Goal: Task Accomplishment & Management: Use online tool/utility

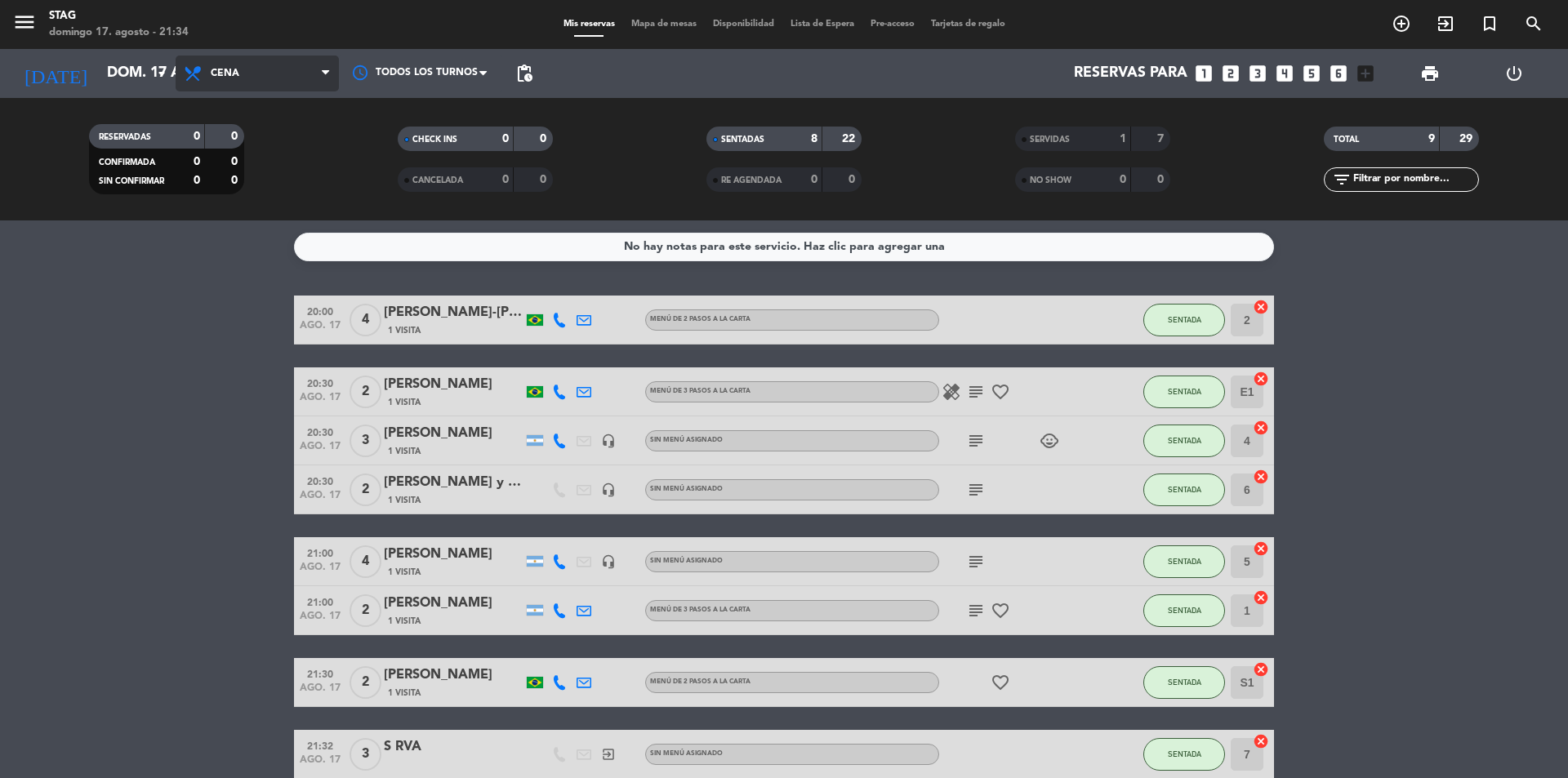
drag, startPoint x: 303, startPoint y: 73, endPoint x: 291, endPoint y: 83, distance: 15.6
click at [303, 72] on span "Cena" at bounding box center [257, 74] width 163 height 36
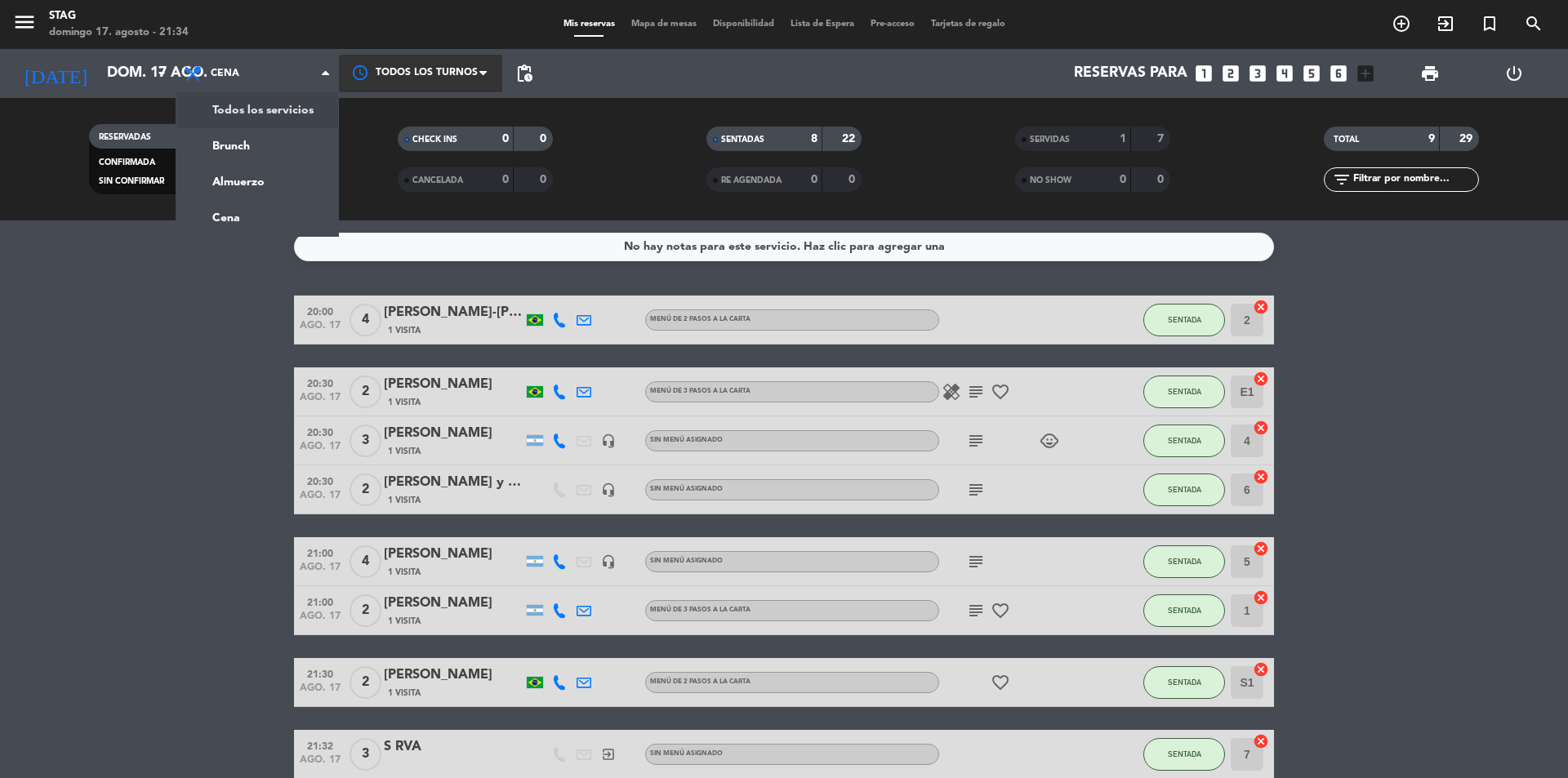
click at [433, 68] on div at bounding box center [420, 73] width 163 height 36
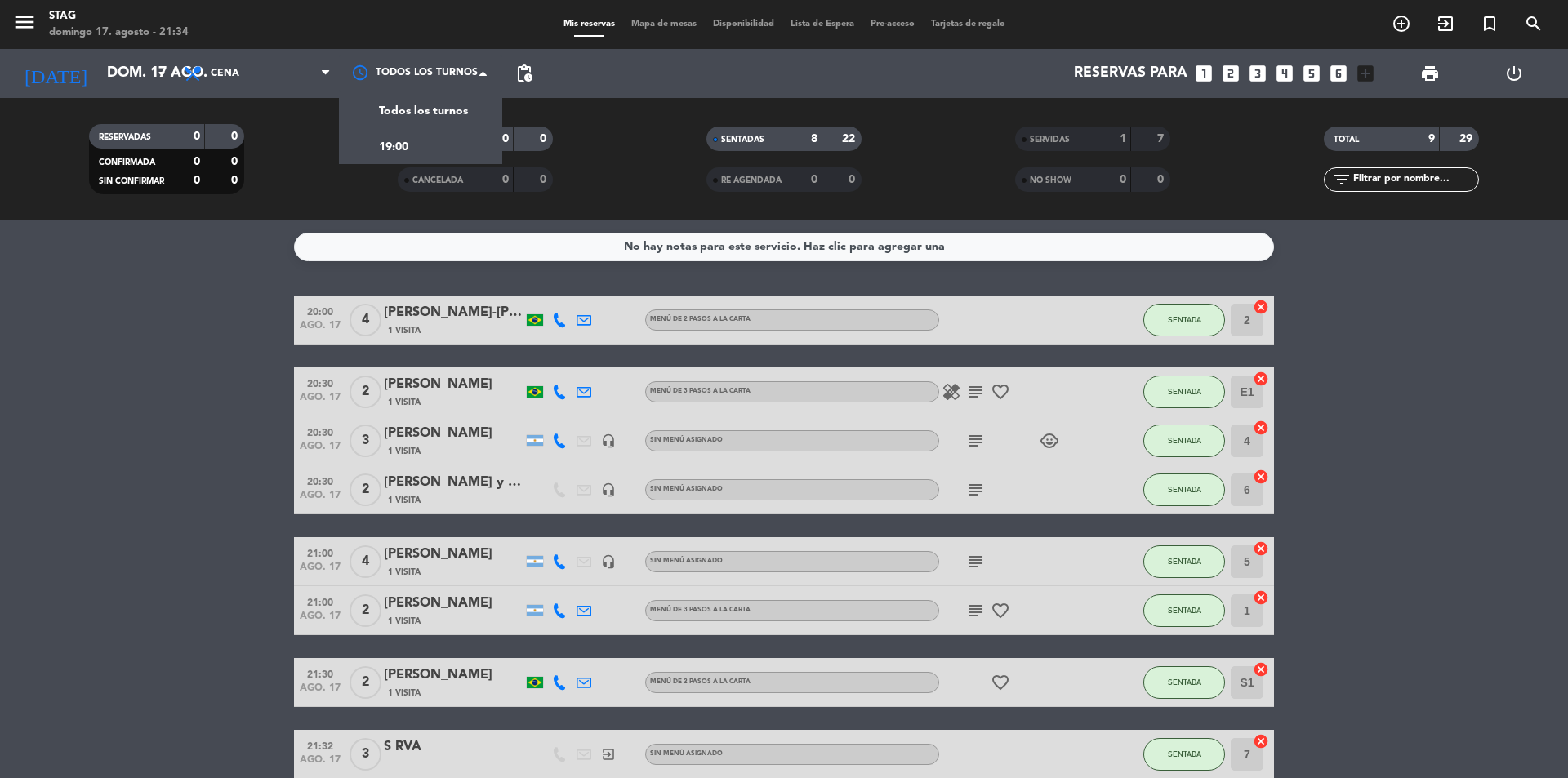
click at [248, 226] on div "No hay notas para este servicio. Haz clic para agregar una 20:00 ago. 17 4 [PER…" at bounding box center [784, 499] width 1568 height 557
click at [683, 245] on div "No hay notas para este servicio. Haz clic para agregar una" at bounding box center [784, 247] width 321 height 19
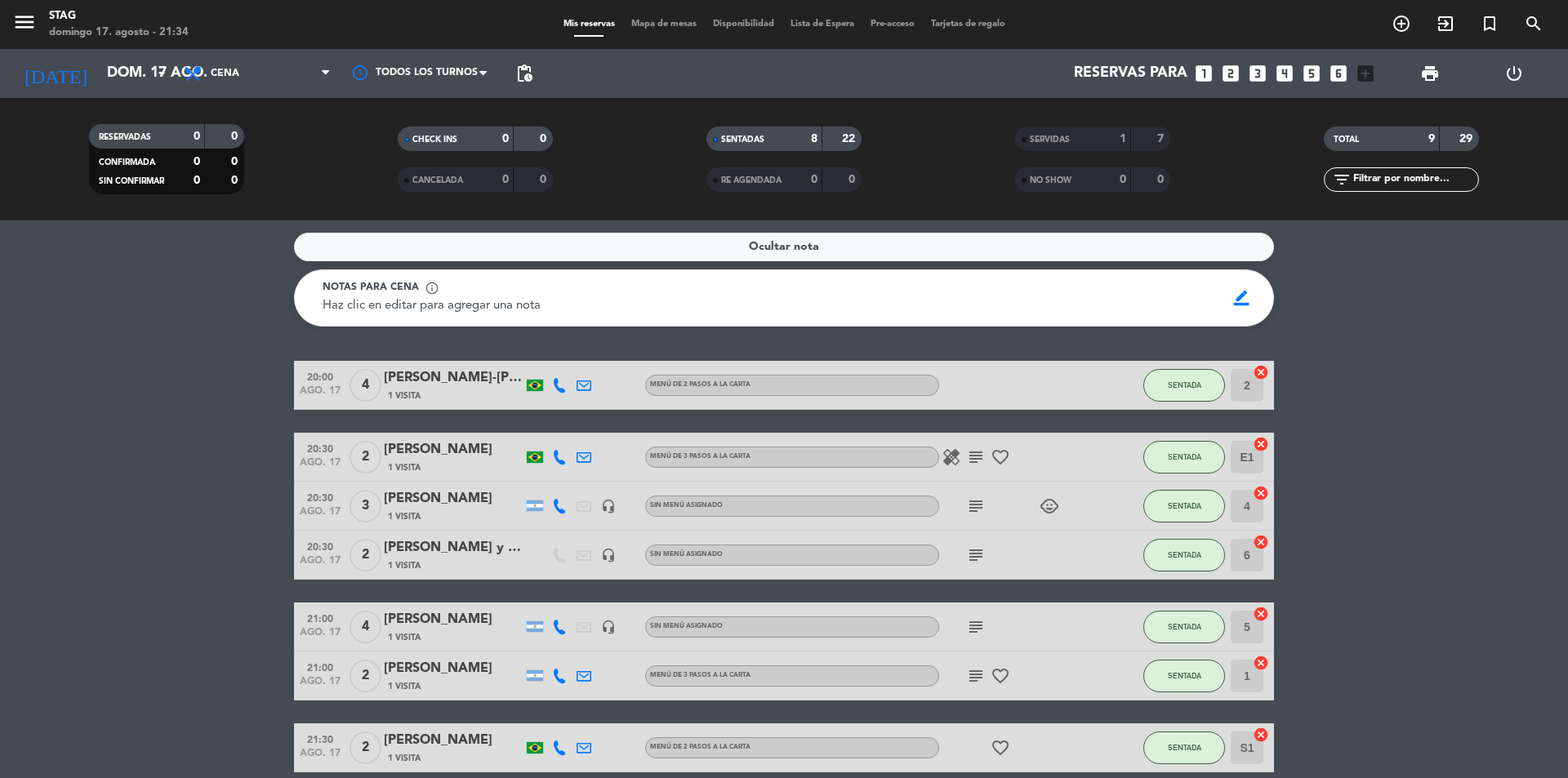
click at [612, 305] on div "Haz clic en editar para agregar una nota" at bounding box center [768, 305] width 892 height 20
click at [610, 239] on div "Ocultar nota" at bounding box center [784, 247] width 980 height 29
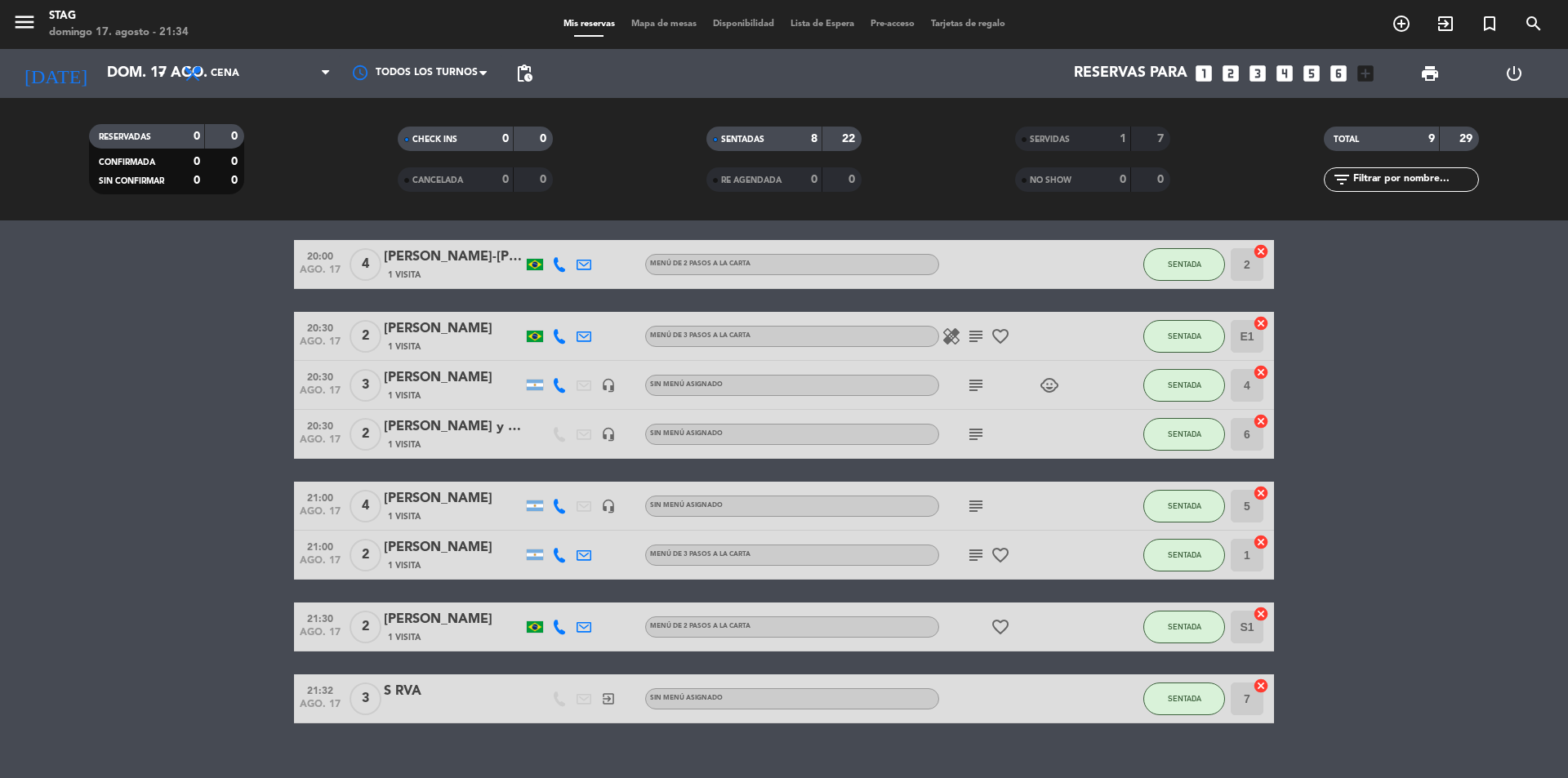
scroll to position [83, 0]
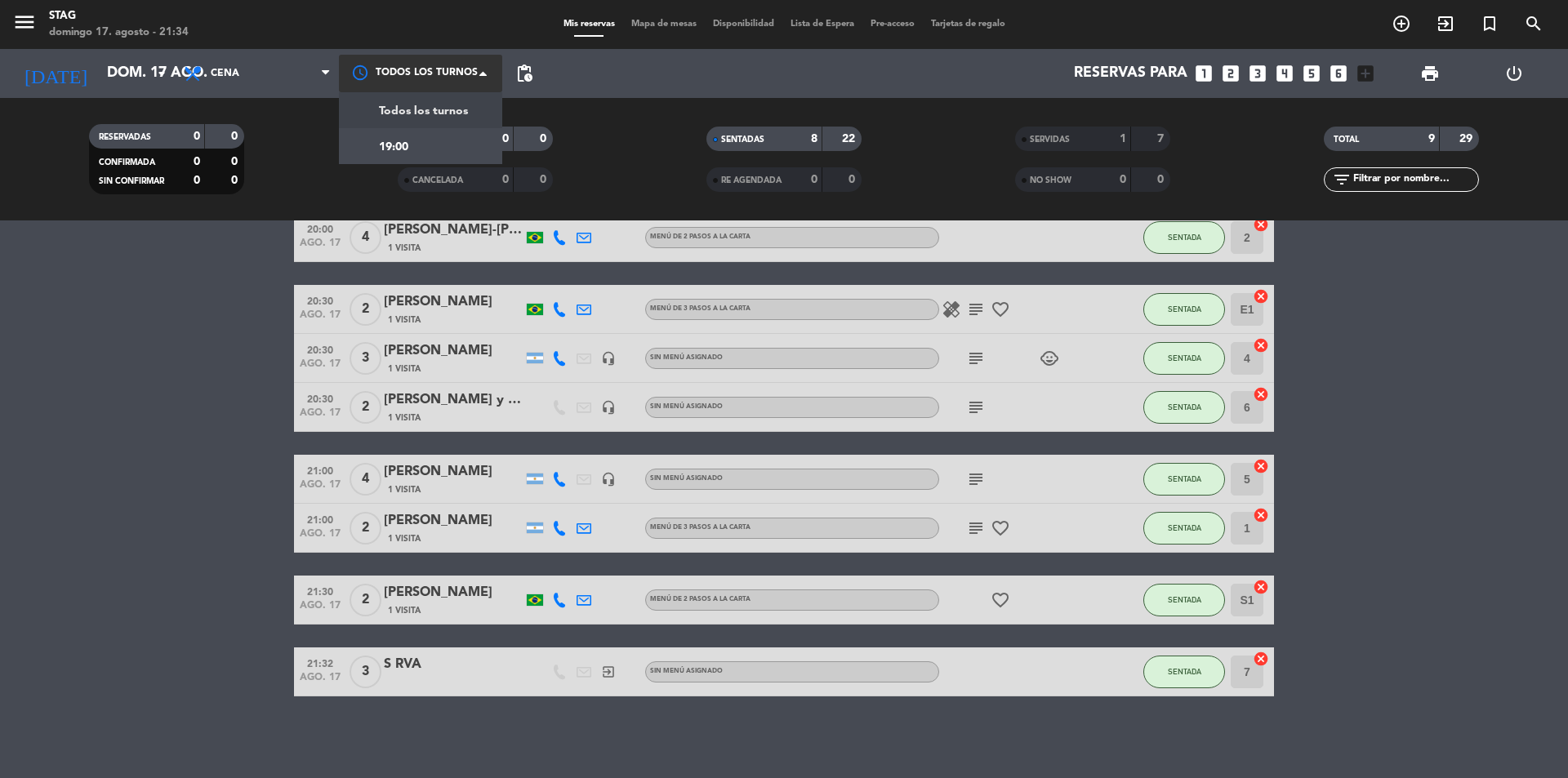
click at [467, 69] on div at bounding box center [420, 73] width 163 height 36
click at [740, 24] on span "Disponibilidad" at bounding box center [743, 24] width 77 height 9
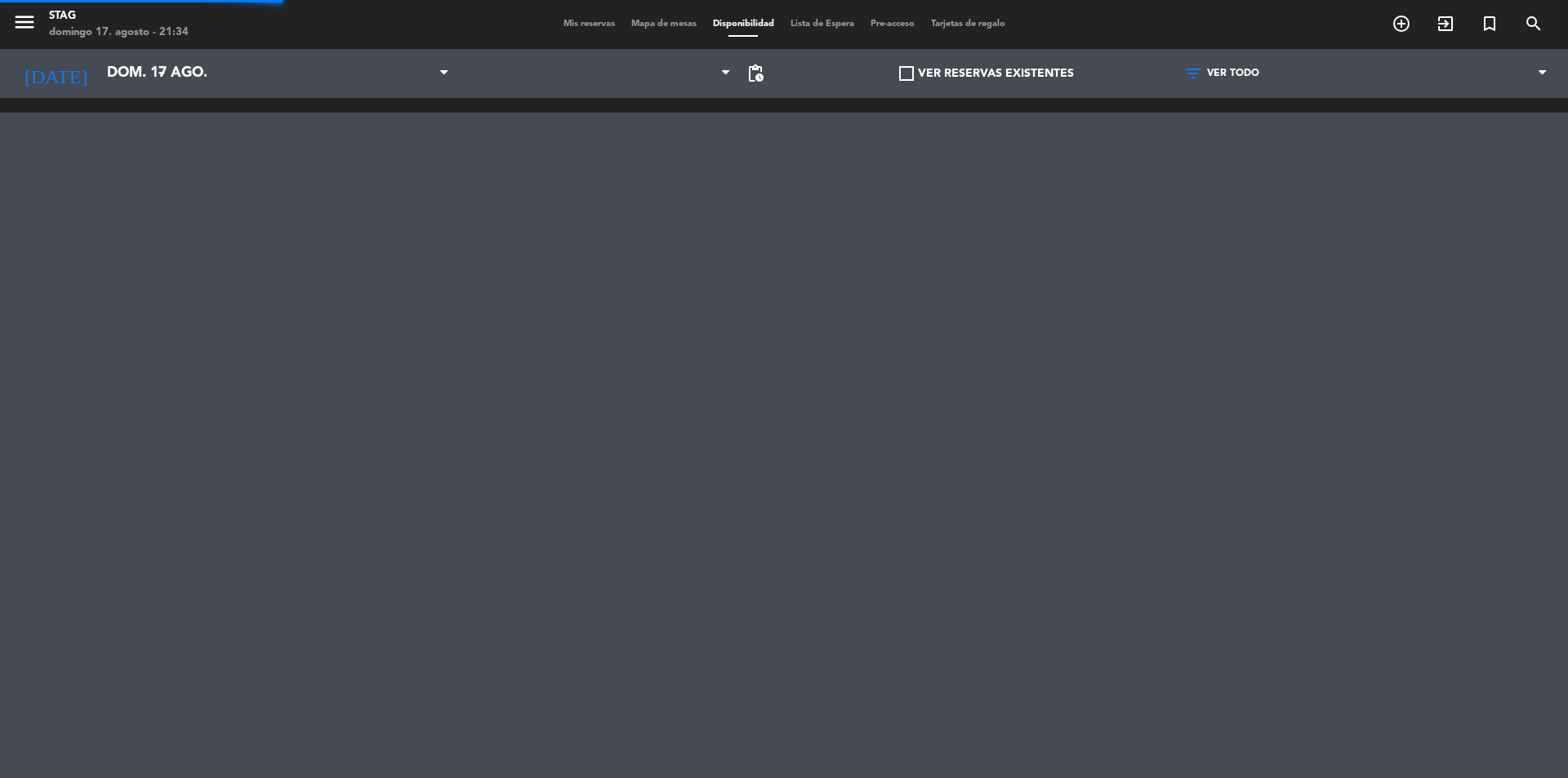
click at [839, 21] on span "Lista de Espera" at bounding box center [822, 24] width 80 height 9
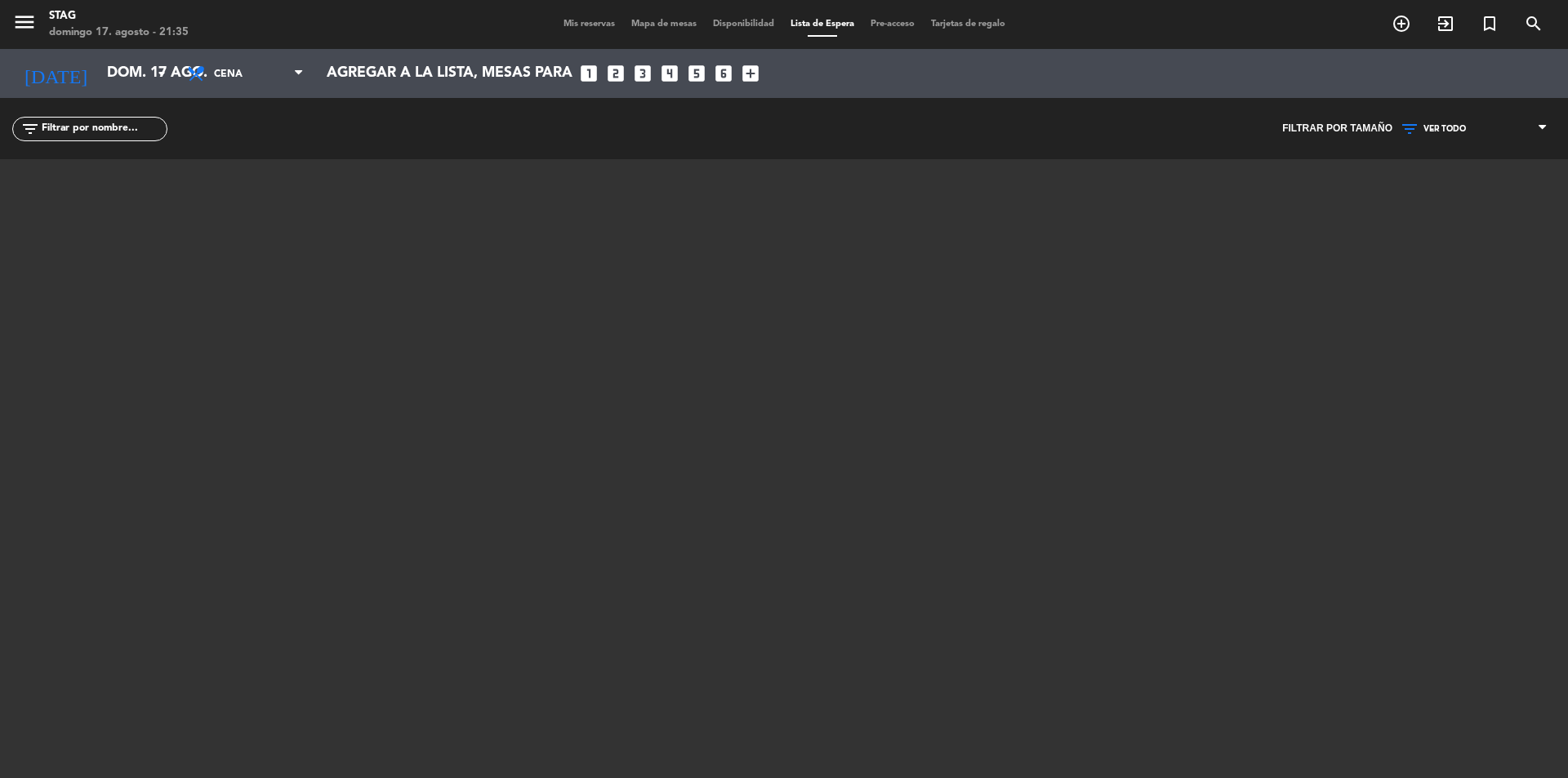
click at [752, 307] on div at bounding box center [784, 363] width 980 height 409
click at [900, 22] on span "Pre-acceso" at bounding box center [892, 24] width 61 height 9
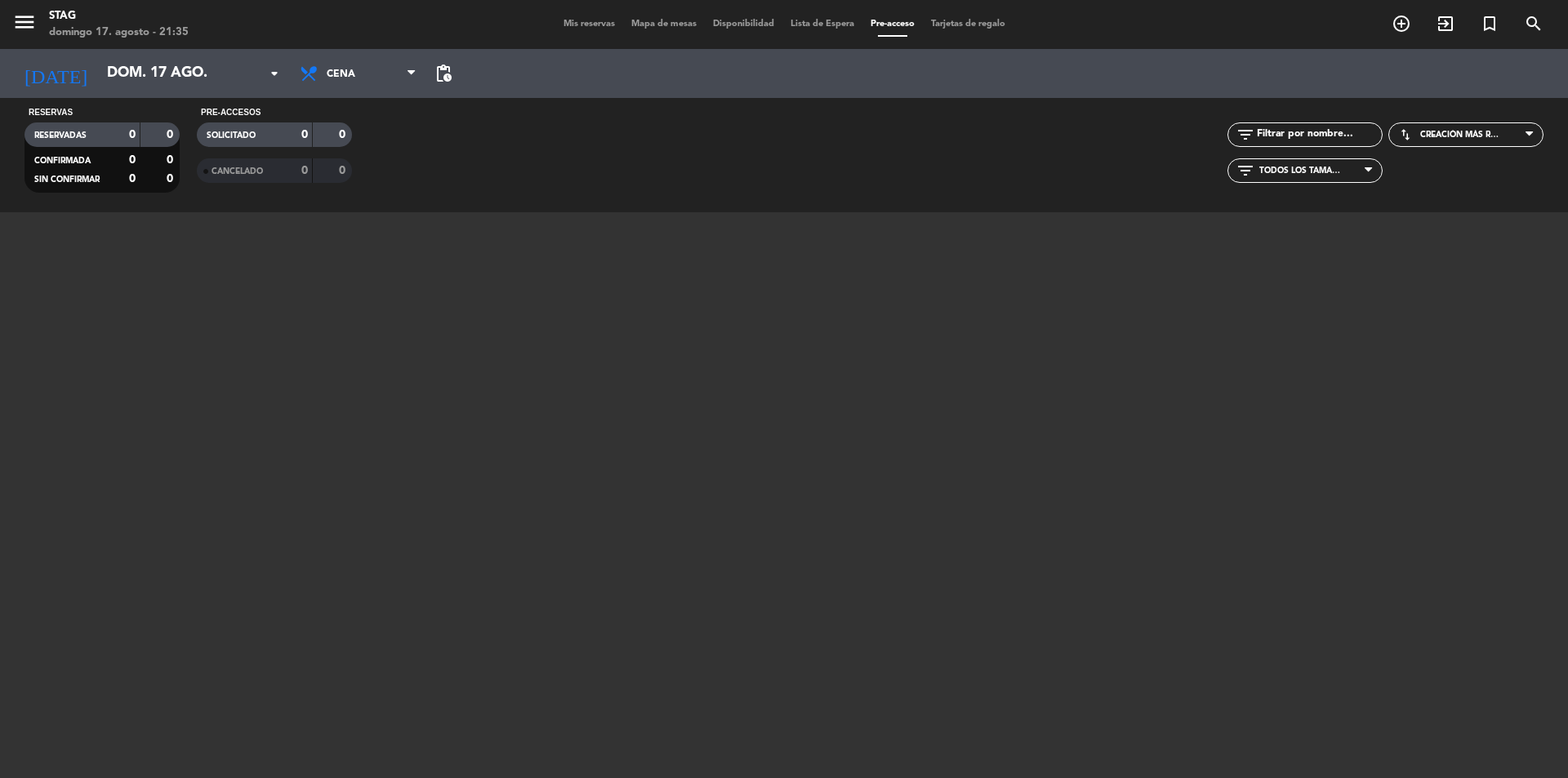
click at [725, 22] on span "Disponibilidad" at bounding box center [743, 24] width 77 height 9
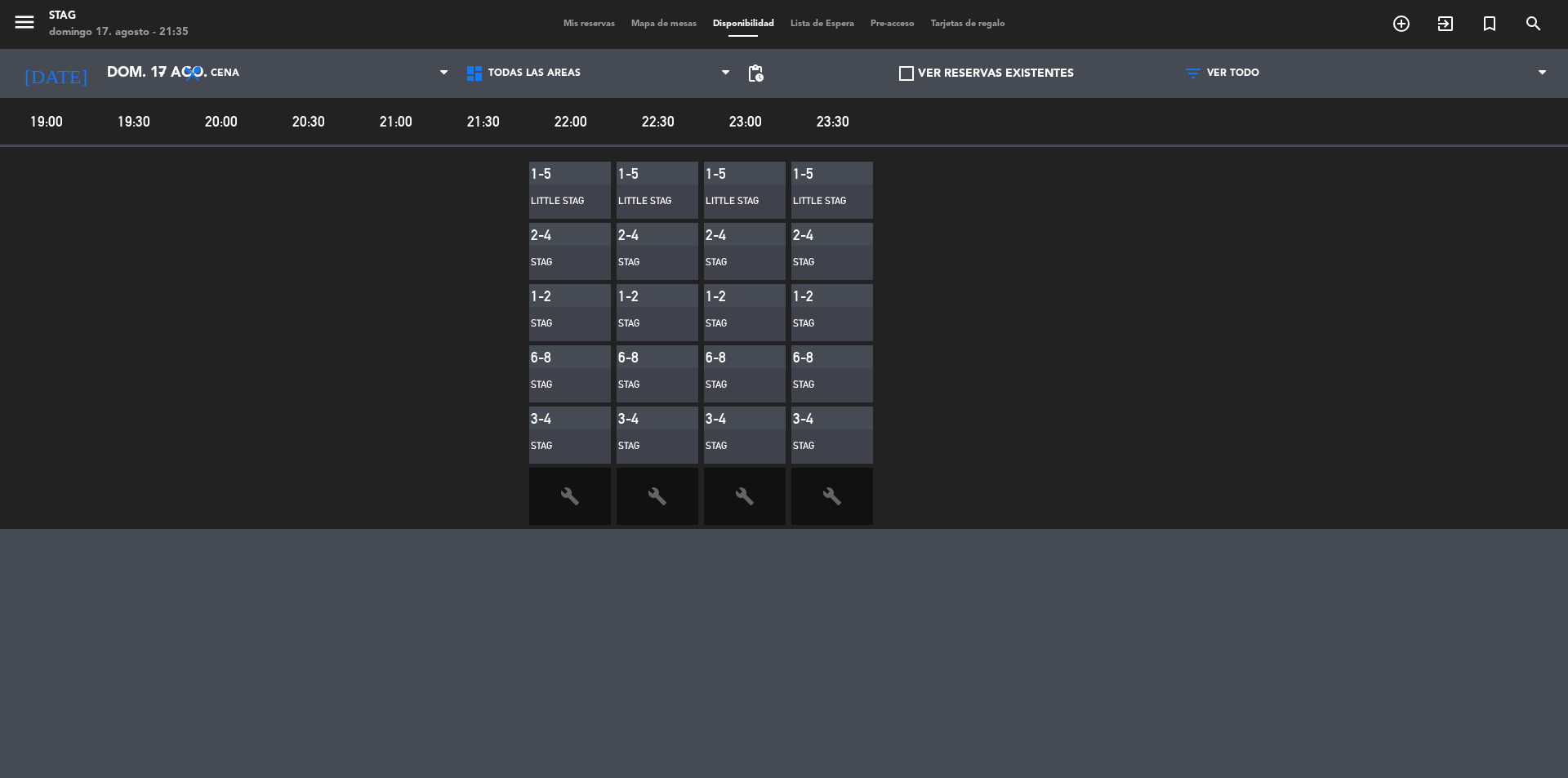
click at [644, 22] on span "Mapa de mesas" at bounding box center [664, 24] width 82 height 9
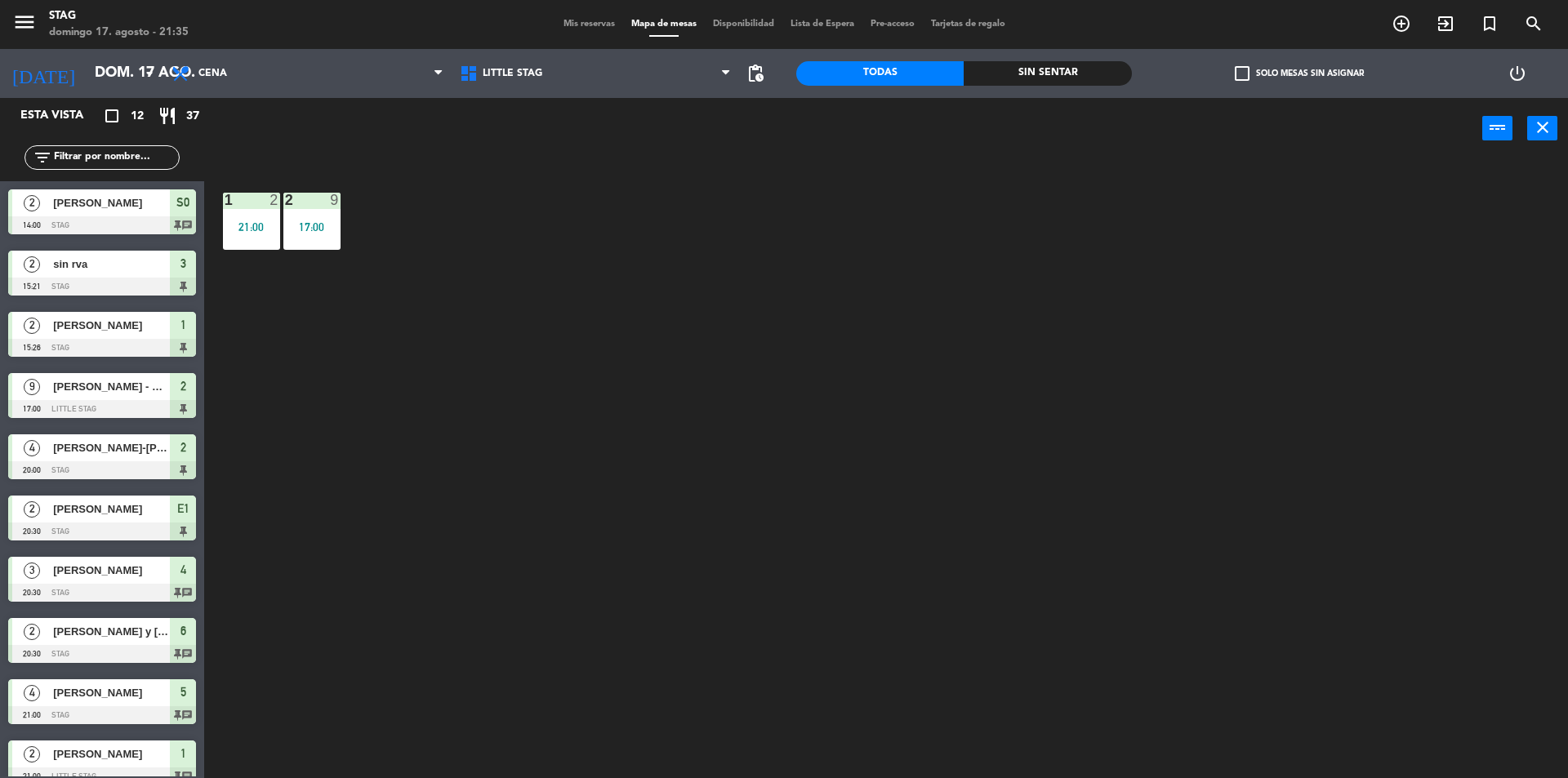
scroll to position [140, 0]
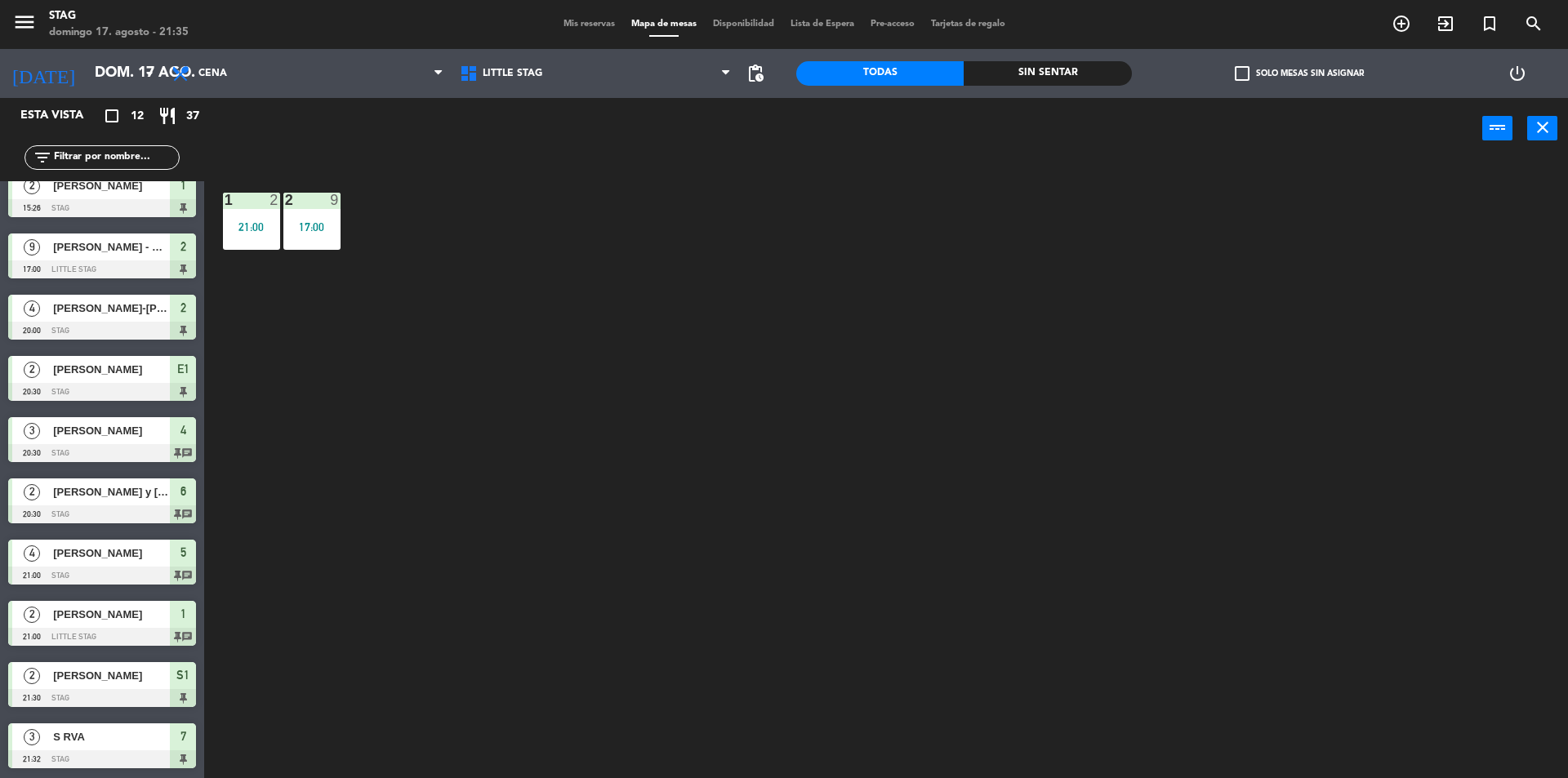
click at [123, 740] on span "S RVA" at bounding box center [111, 736] width 116 height 17
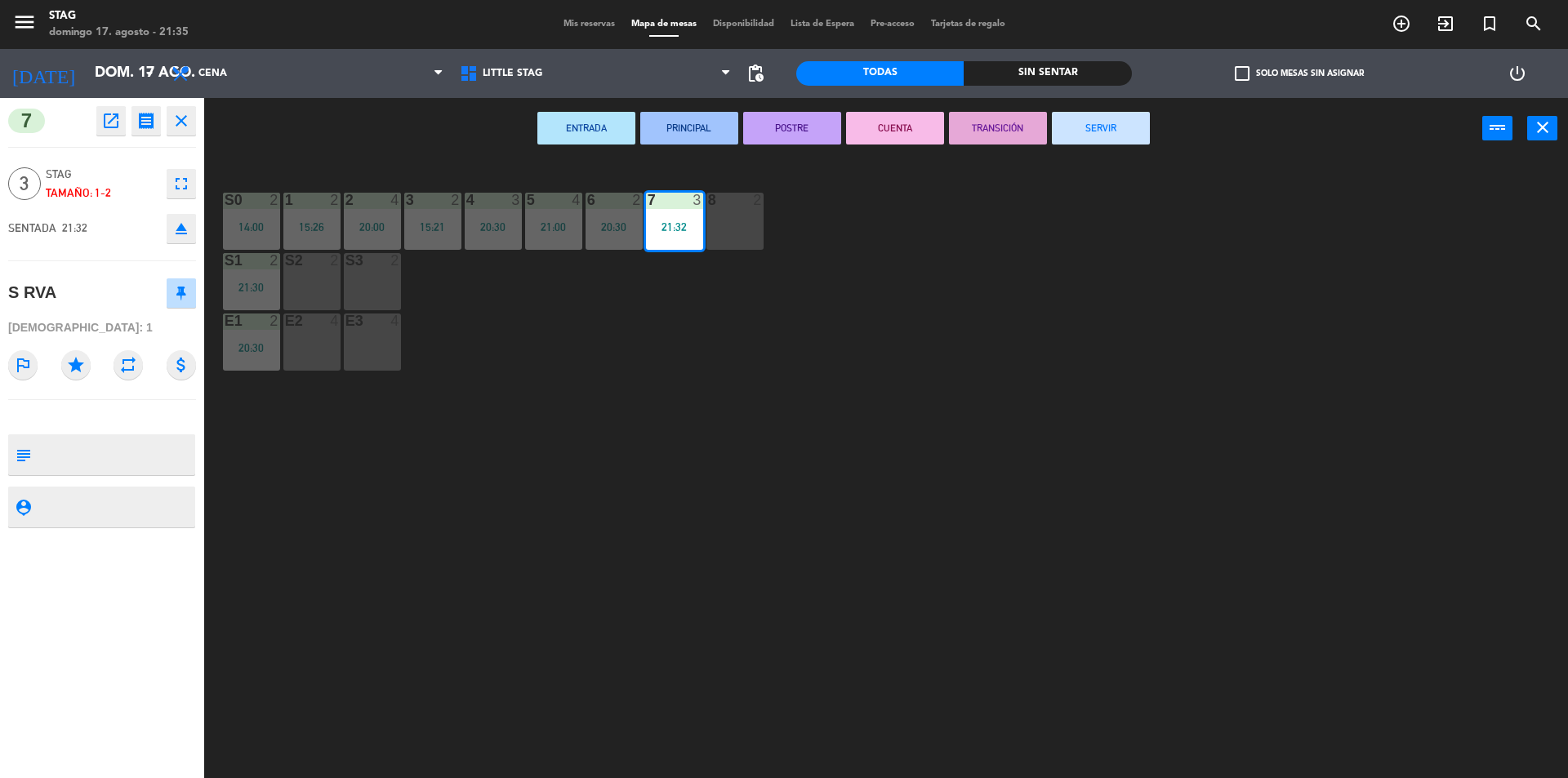
click at [685, 211] on div "7 3 21:32" at bounding box center [674, 221] width 57 height 57
click at [686, 210] on div "7 3 21:32" at bounding box center [674, 221] width 57 height 57
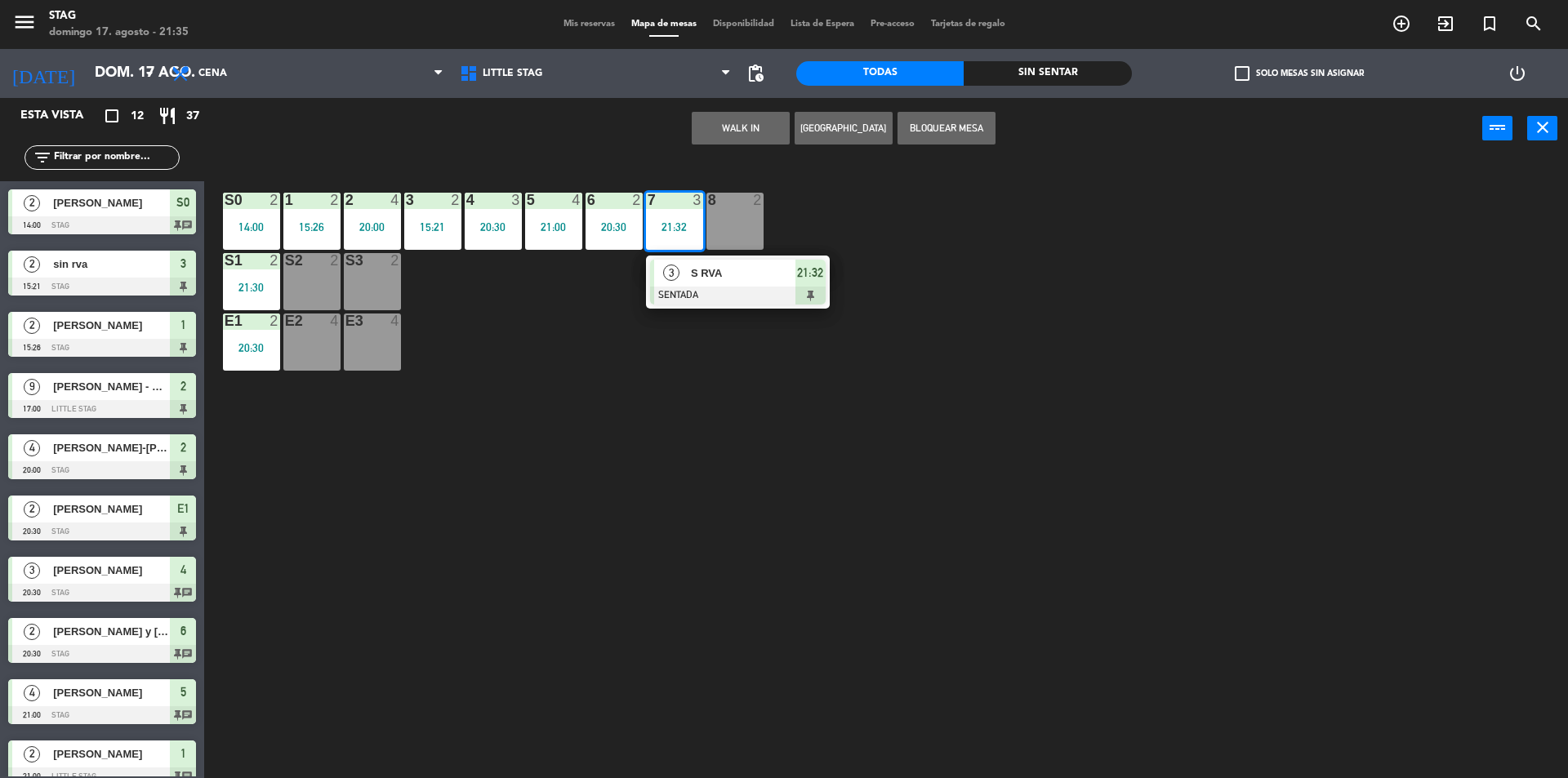
click at [690, 287] on div at bounding box center [737, 295] width 176 height 18
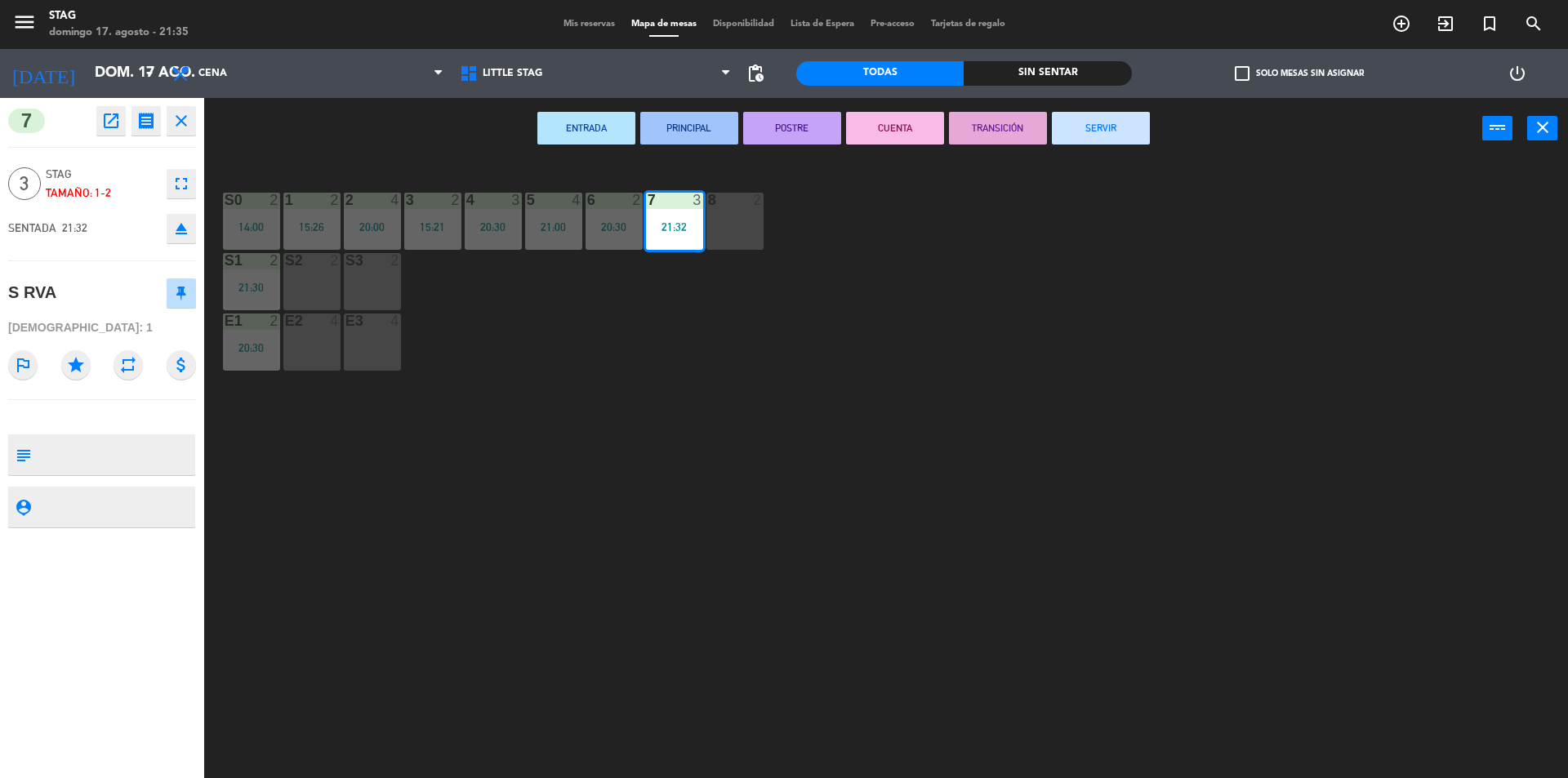
click at [169, 191] on button "fullscreen" at bounding box center [182, 184] width 30 height 30
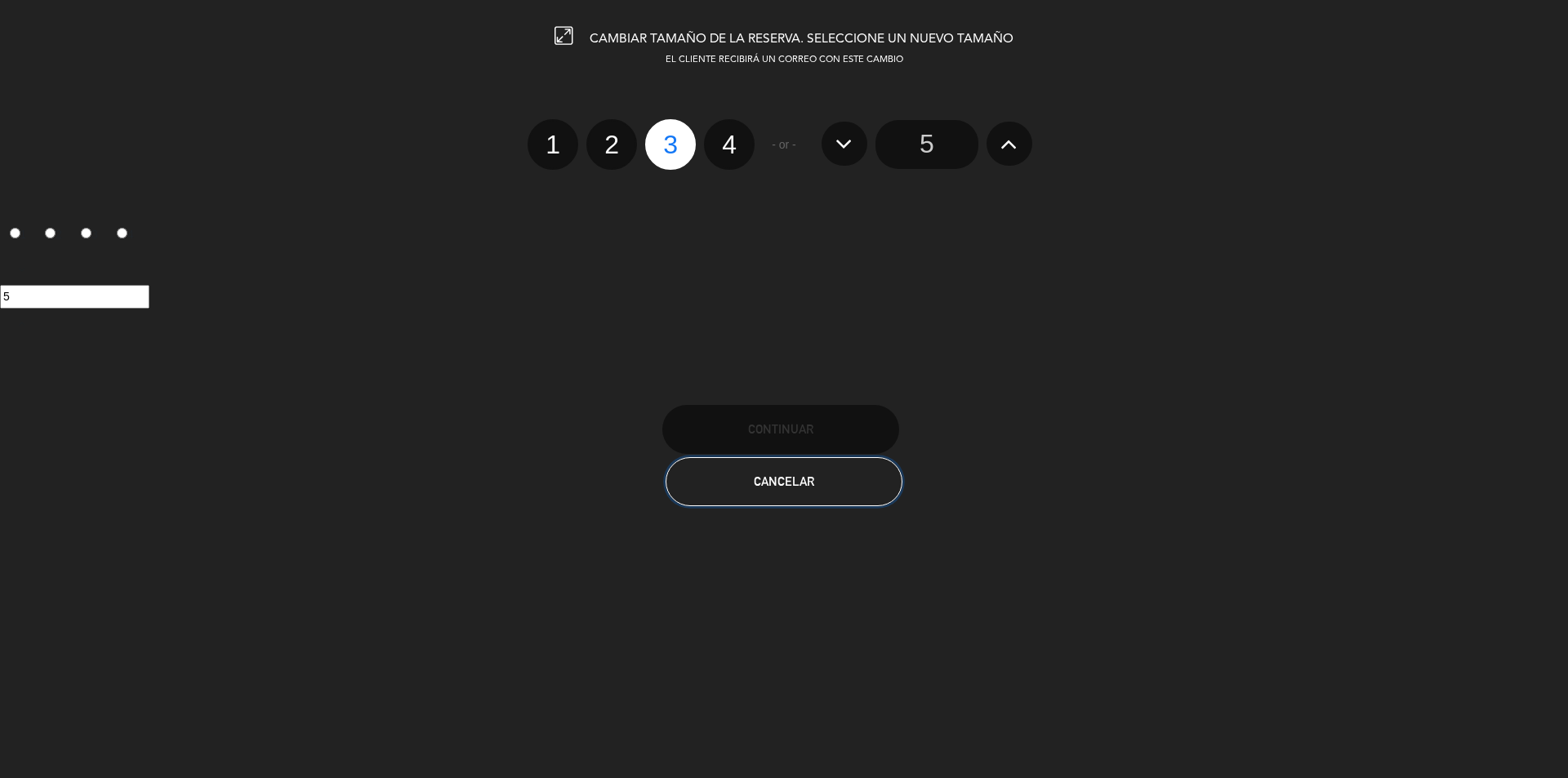
click at [716, 486] on button "Cancelar" at bounding box center [784, 481] width 237 height 49
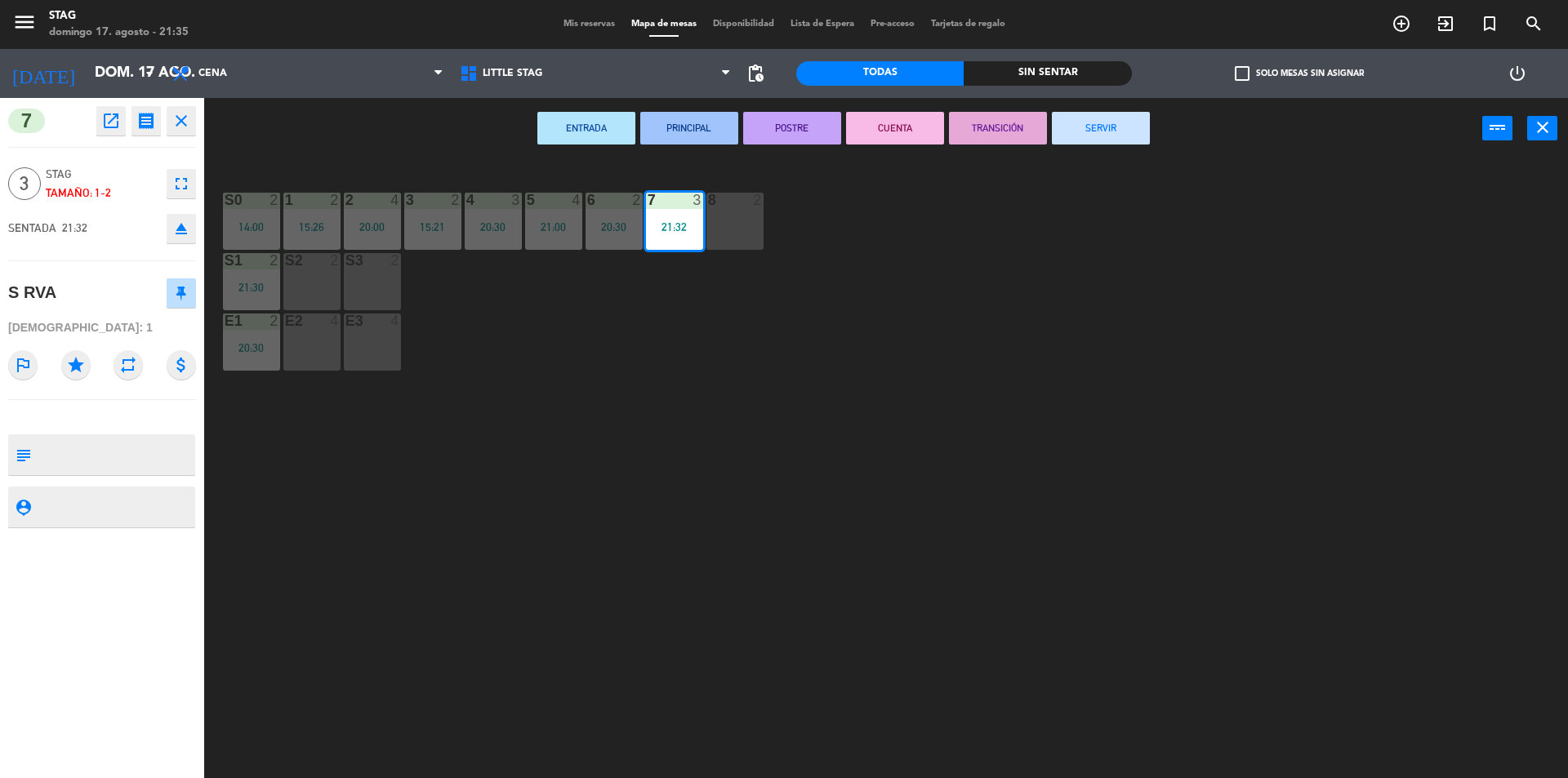
click at [581, 17] on div "menu STAG [PERSON_NAME] 17. [PERSON_NAME] - 21:35 Mis reservas Mapa de mesas Di…" at bounding box center [784, 24] width 1568 height 49
click at [581, 22] on span "Mis reservas" at bounding box center [588, 24] width 68 height 9
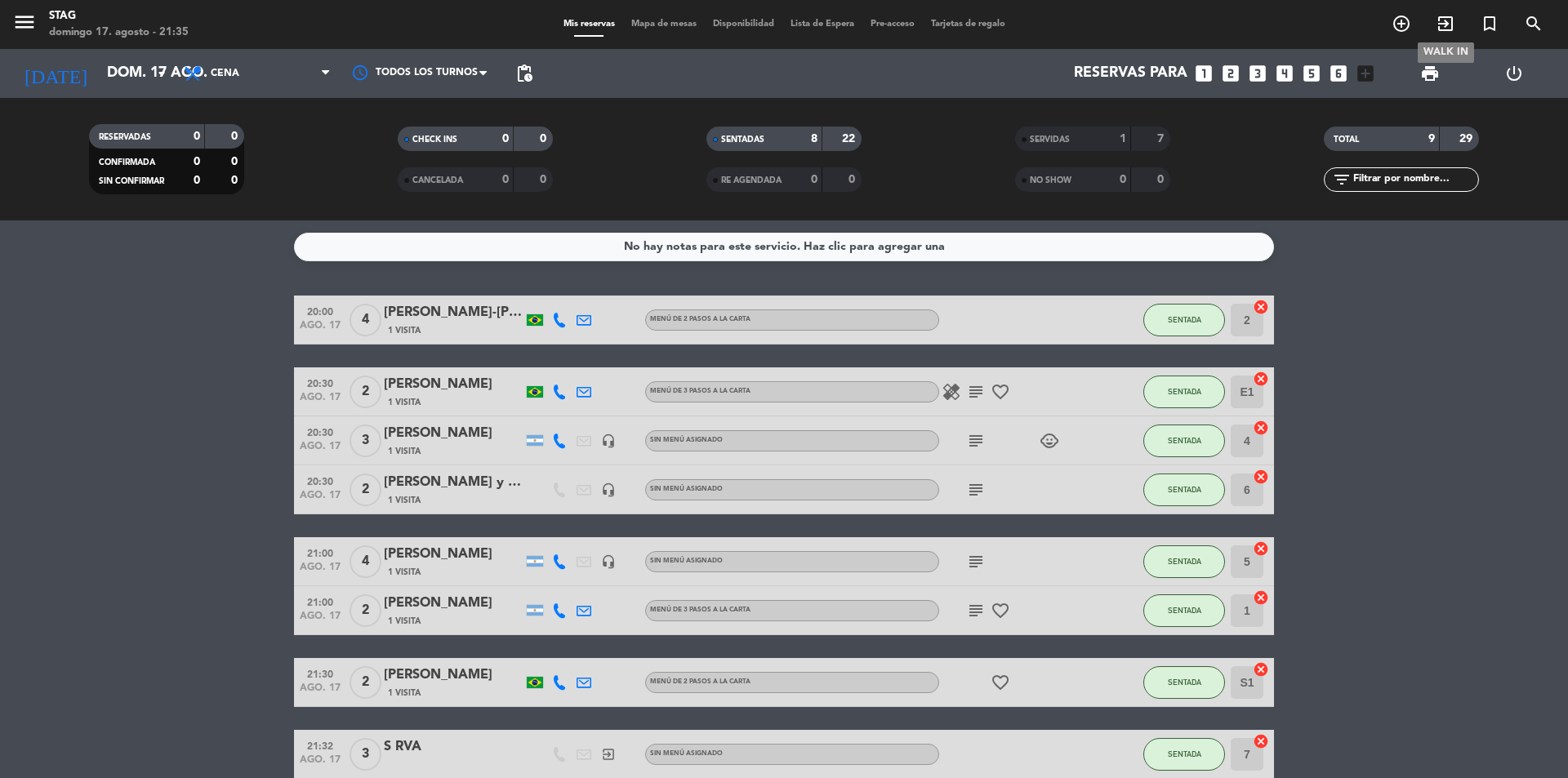
click at [1449, 17] on icon "exit_to_app" at bounding box center [1445, 23] width 20 height 20
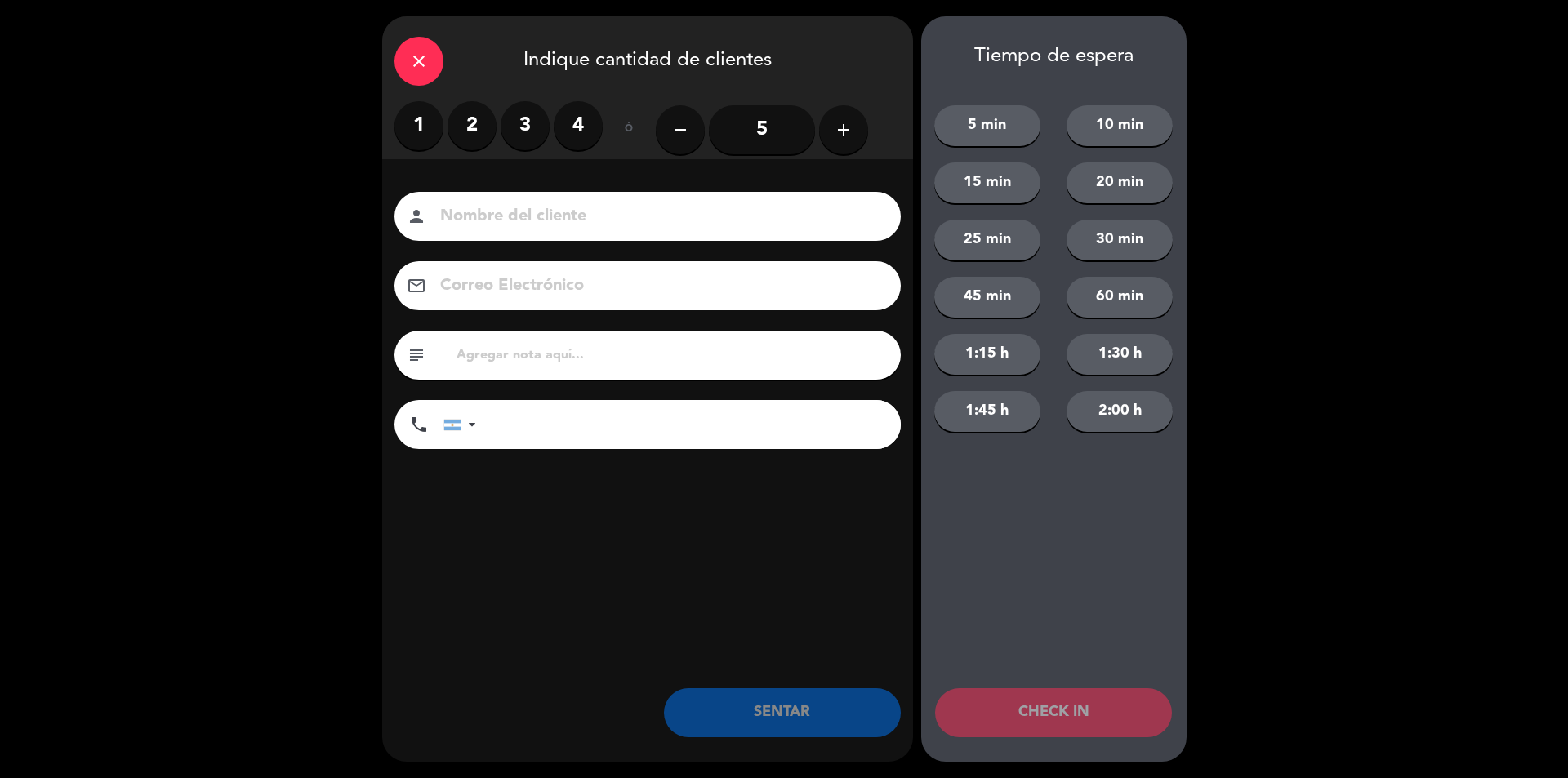
click at [828, 127] on button "add" at bounding box center [844, 129] width 49 height 49
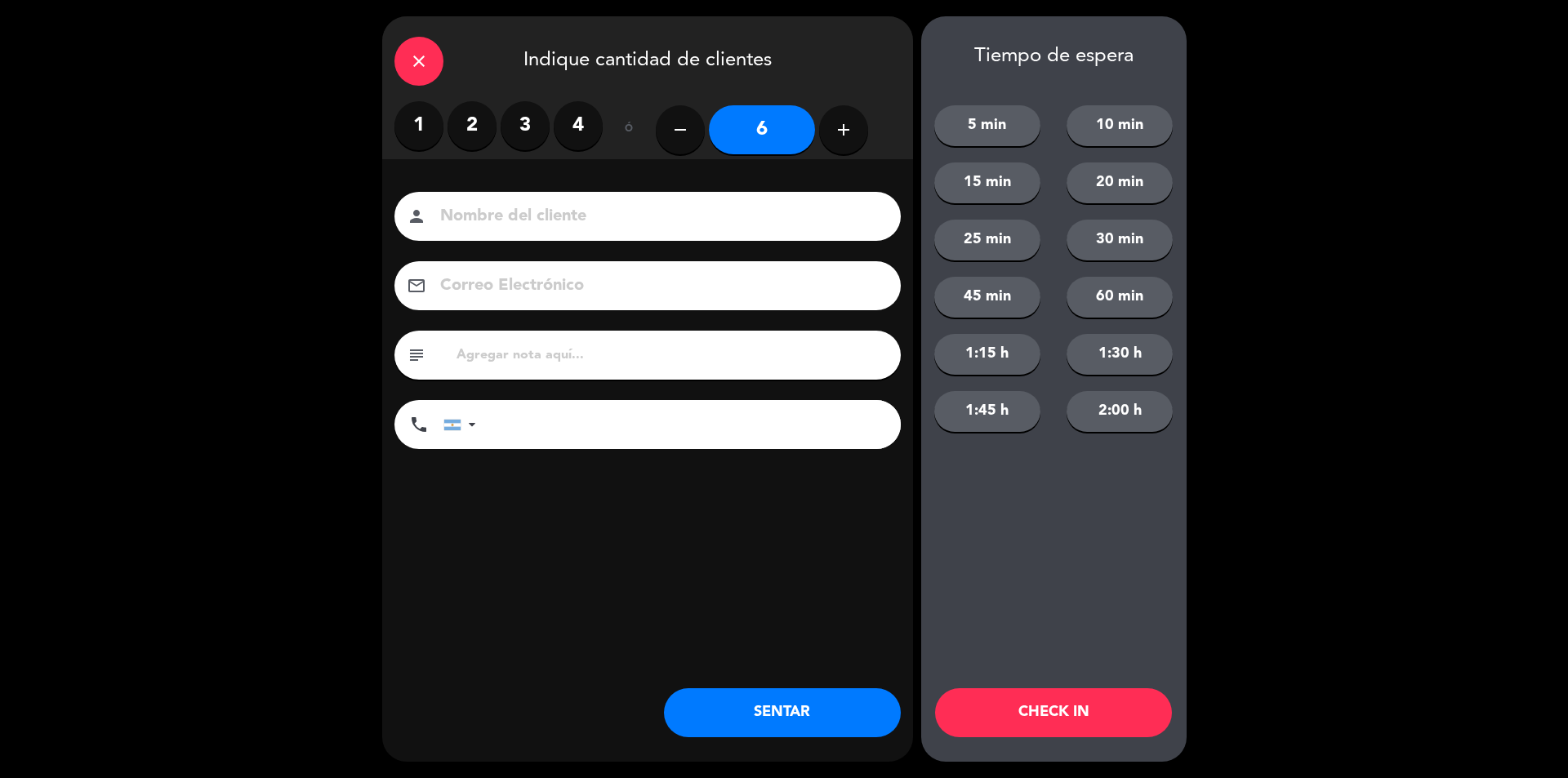
click at [828, 127] on button "add" at bounding box center [844, 129] width 49 height 49
type input "7"
click at [655, 222] on input at bounding box center [659, 217] width 441 height 29
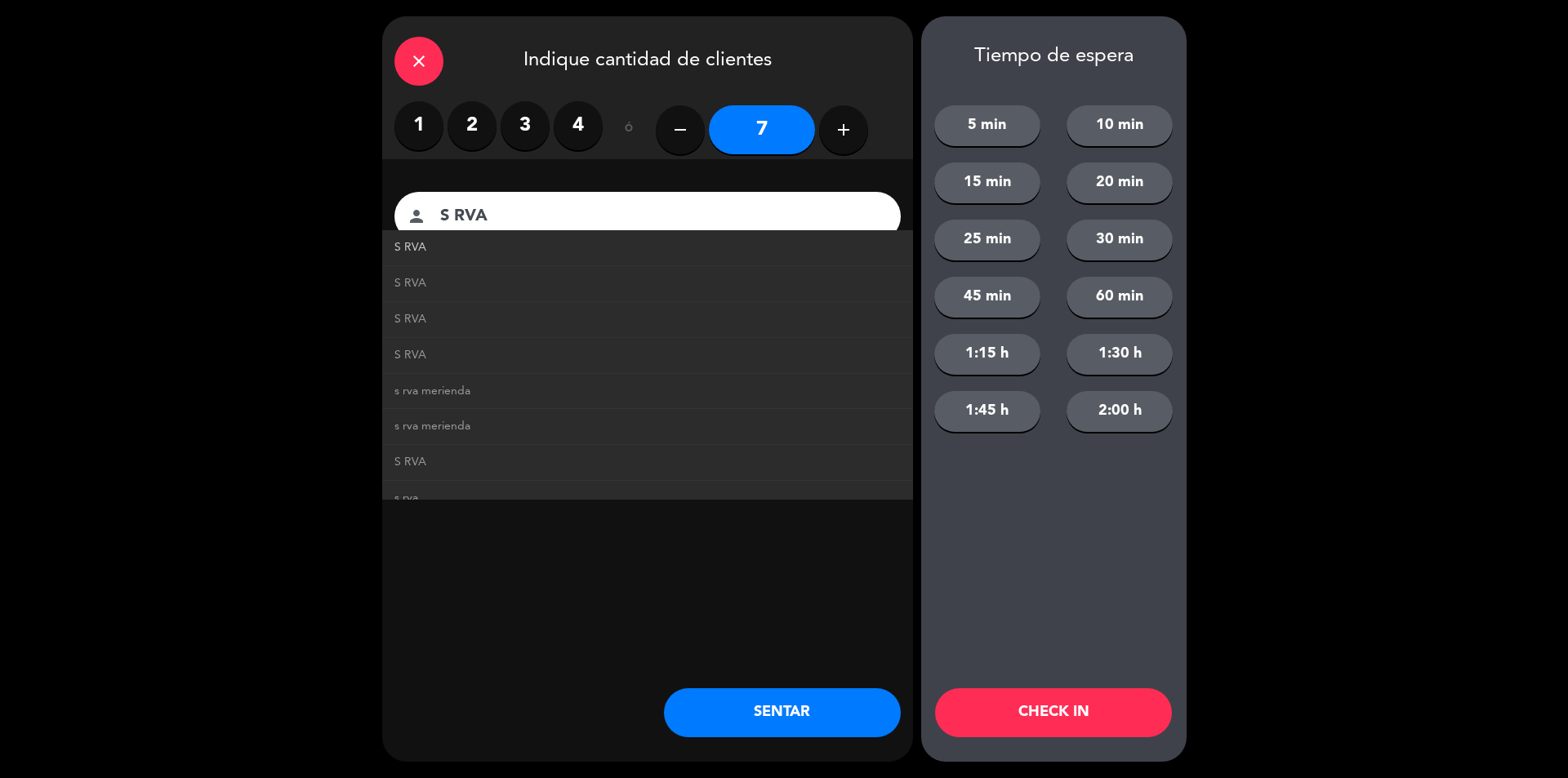
type input "S RVA"
click at [604, 254] on link "S RVA" at bounding box center [648, 248] width 507 height 19
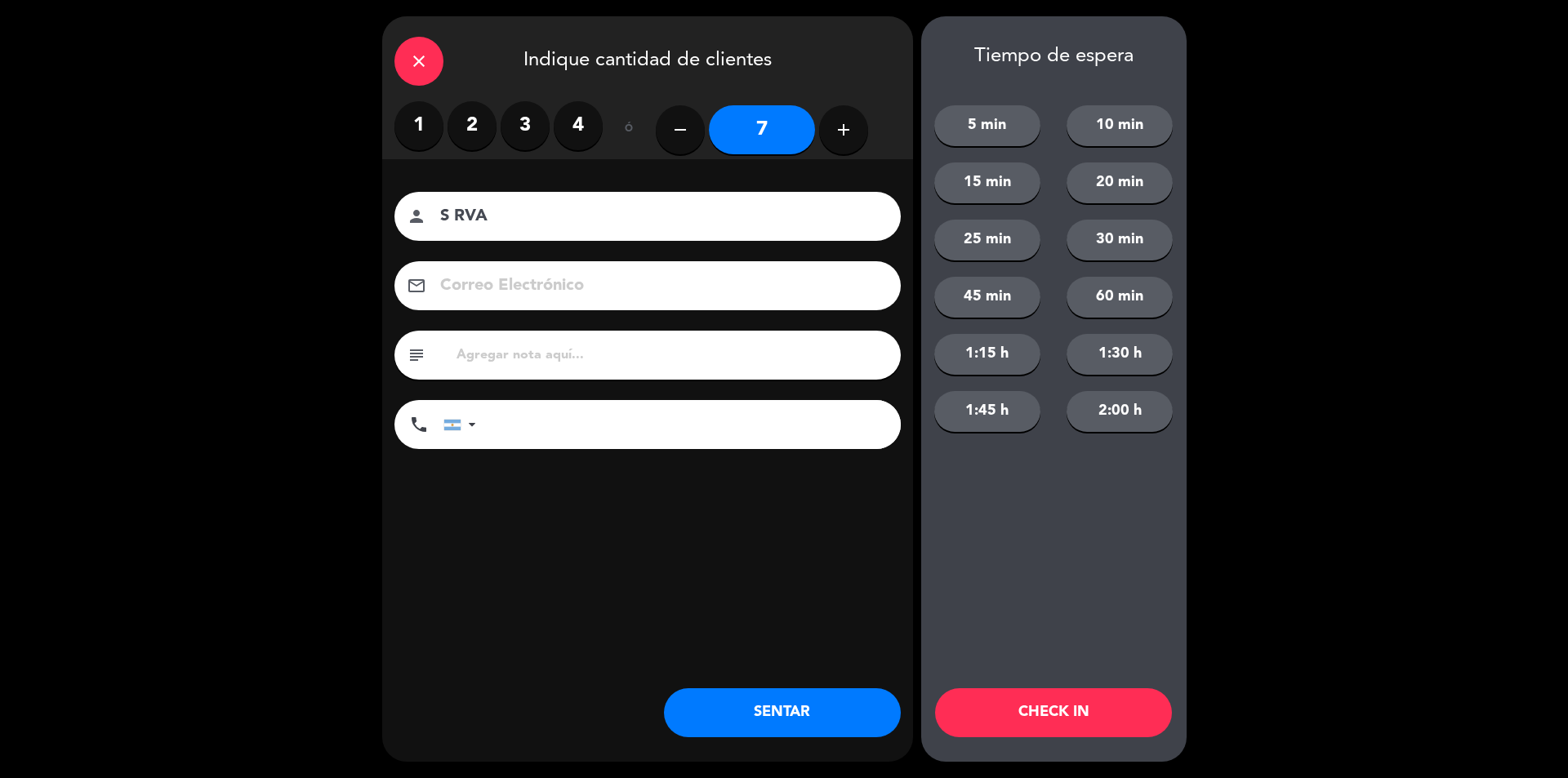
click at [813, 694] on button "SENTAR" at bounding box center [782, 712] width 237 height 49
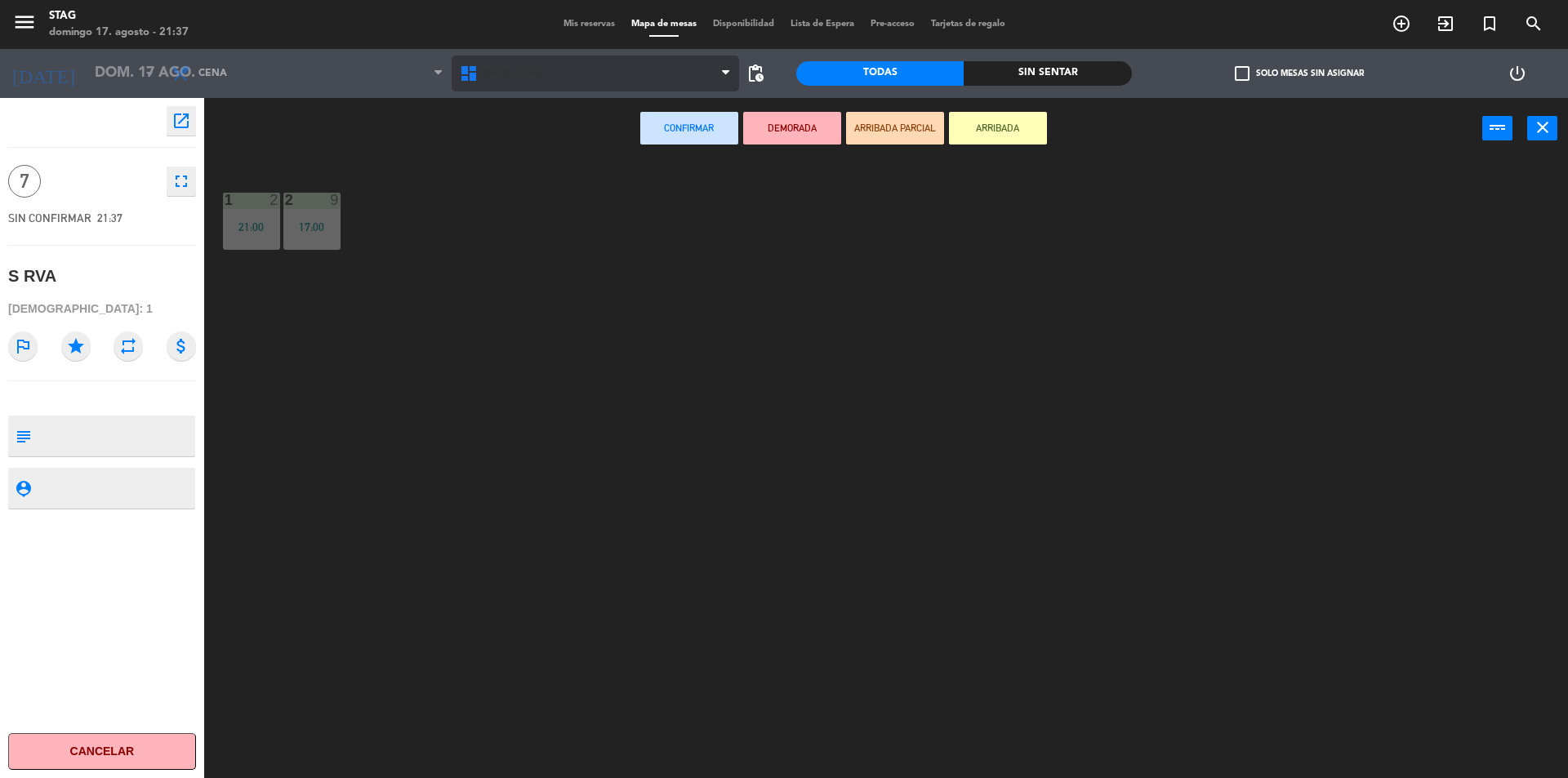
click at [561, 88] on span "Little Stag" at bounding box center [596, 74] width 289 height 36
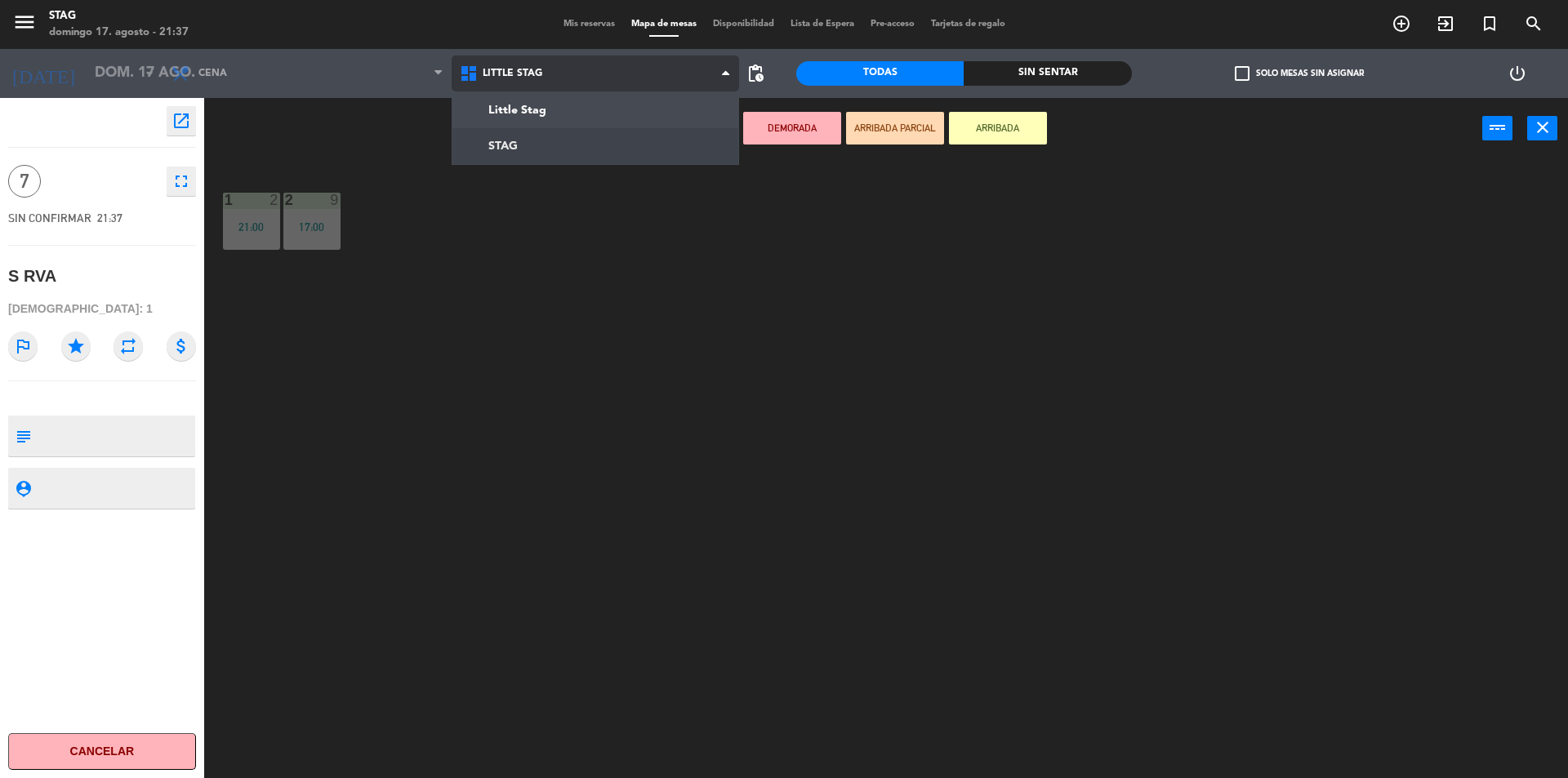
click at [561, 140] on ng-component "menu STAG [PERSON_NAME] 17. [PERSON_NAME] - 21:37 Mis reservas Mapa de mesas Di…" at bounding box center [784, 391] width 1568 height 782
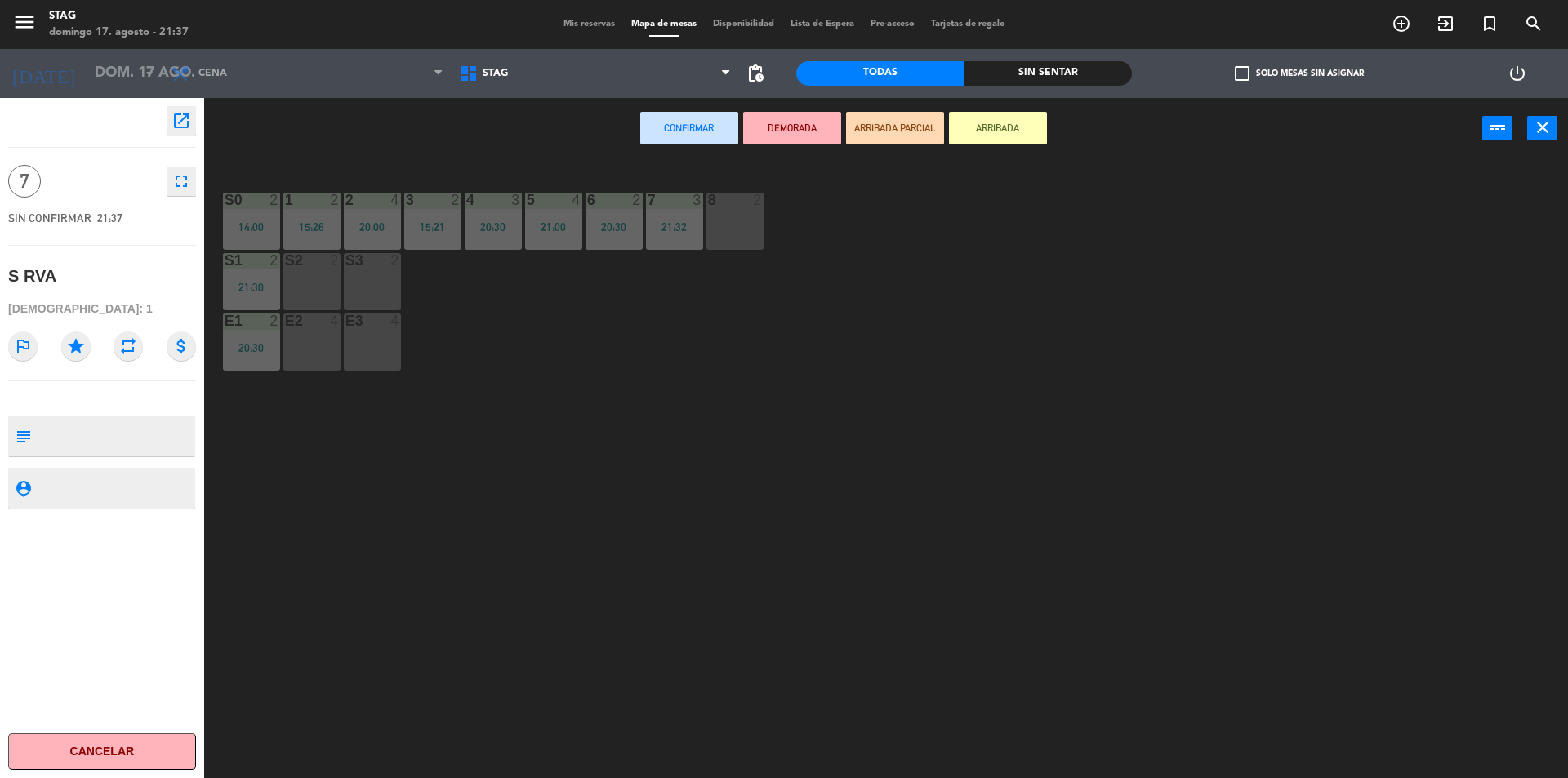
click at [774, 226] on div "S0 2 14:00 1 2 15:26 2 4 20:00 3 2 15:21 4 3 20:30 5 4 21:00 6 2 20:30 7 3 21:3…" at bounding box center [894, 472] width 1348 height 619
click at [737, 228] on div "8 2" at bounding box center [735, 221] width 57 height 57
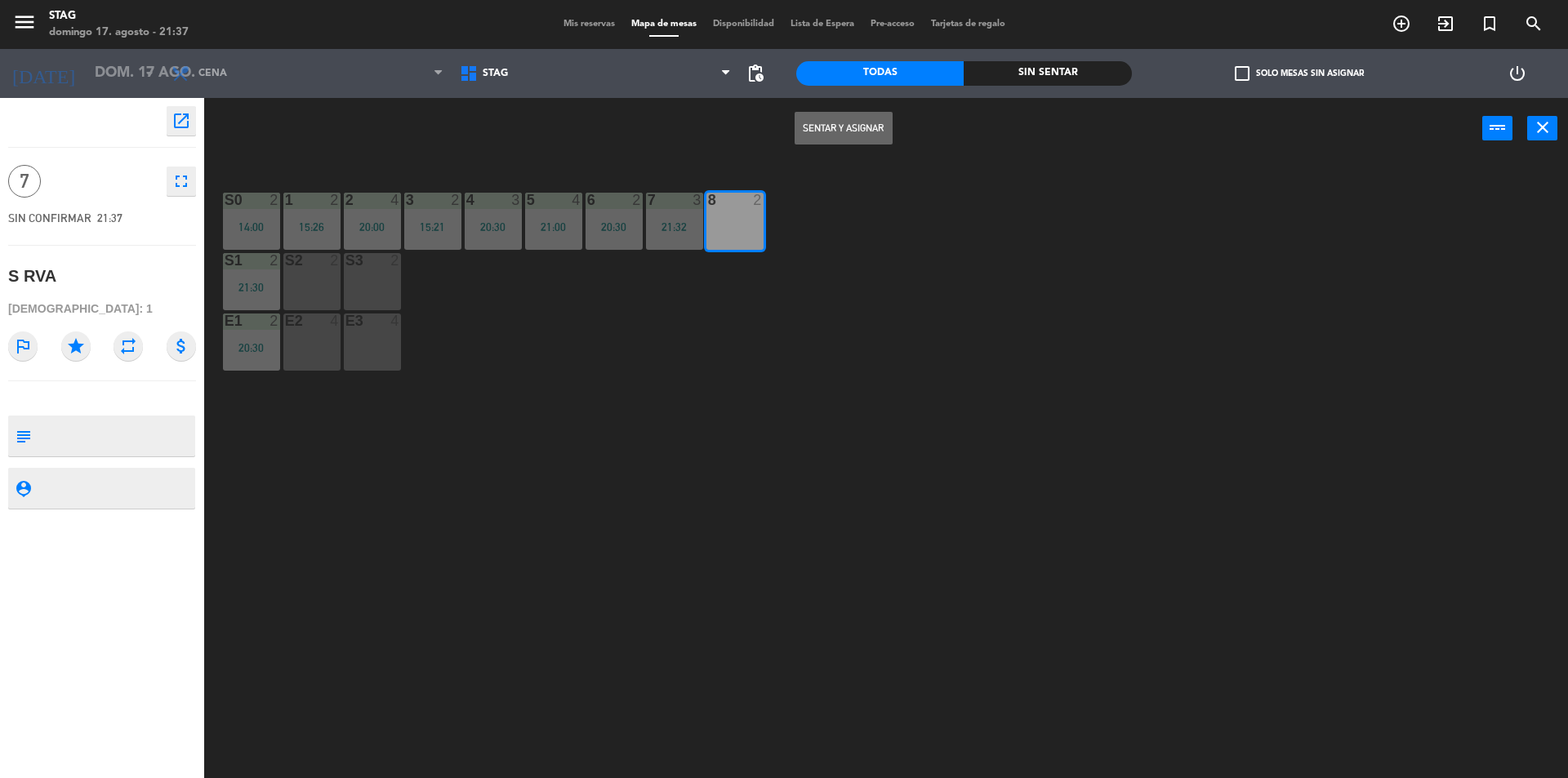
click at [386, 268] on div "S3 2" at bounding box center [372, 262] width 57 height 17
click at [858, 120] on button "Sentar y Asignar" at bounding box center [843, 127] width 98 height 33
